Goal: Navigation & Orientation: Find specific page/section

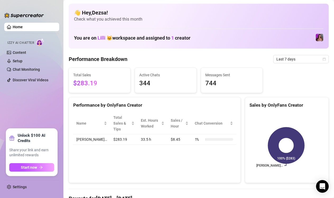
scroll to position [106, 0]
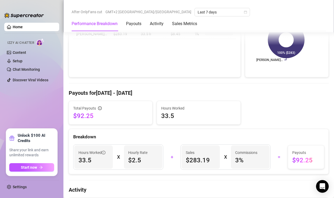
click at [18, 94] on ul "Home Izzy AI Chatter Content Setup Chat Monitoring Discover Viral Videos" at bounding box center [31, 74] width 55 height 106
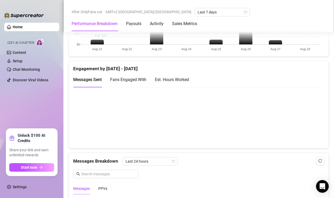
scroll to position [344, 0]
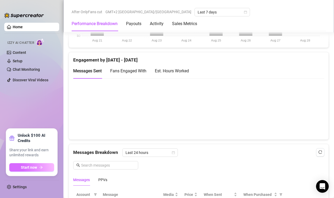
click at [36, 171] on button "Start now" at bounding box center [31, 168] width 45 height 8
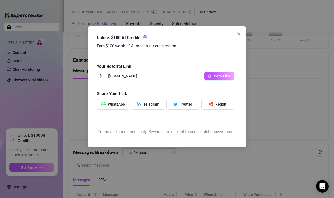
click at [237, 29] on div "Unlock $100 AI Credits Earn $100 worth of AI credits for each referral! Your Re…" at bounding box center [167, 86] width 159 height 121
click at [239, 41] on div "Unlock $100 AI Credits Earn $100 worth of AI credits for each referral! Your Re…" at bounding box center [167, 87] width 146 height 110
click at [240, 33] on icon "close" at bounding box center [239, 34] width 4 height 4
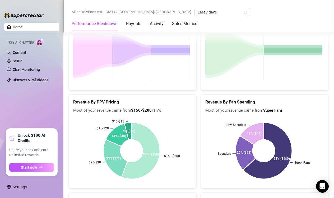
scroll to position [847, 0]
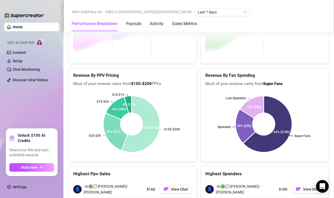
click at [21, 47] on div "Izzy AI Chatter" at bounding box center [31, 42] width 56 height 12
click at [20, 55] on link "Content" at bounding box center [19, 53] width 13 height 4
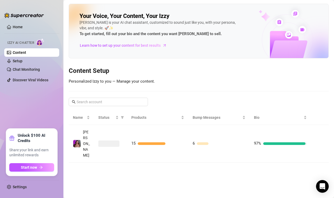
click at [27, 44] on span "Izzy AI Chatter" at bounding box center [20, 42] width 27 height 5
click at [57, 2] on aside "Home Izzy AI Chatter Content Setup Chat Monitoring Discover Viral Videos Unlock…" at bounding box center [32, 99] width 64 height 198
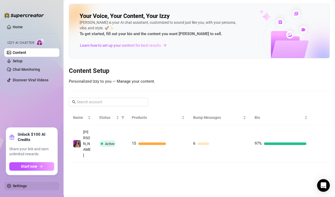
click at [19, 186] on link "Settings" at bounding box center [20, 186] width 14 height 4
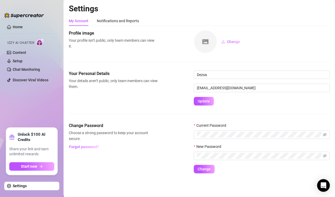
click at [21, 96] on ul "Home Izzy AI Chatter Content Setup Chat Monitoring Discover Viral Videos" at bounding box center [31, 73] width 55 height 105
click at [23, 72] on link "Chat Monitoring" at bounding box center [26, 69] width 27 height 4
